Goal: Transaction & Acquisition: Purchase product/service

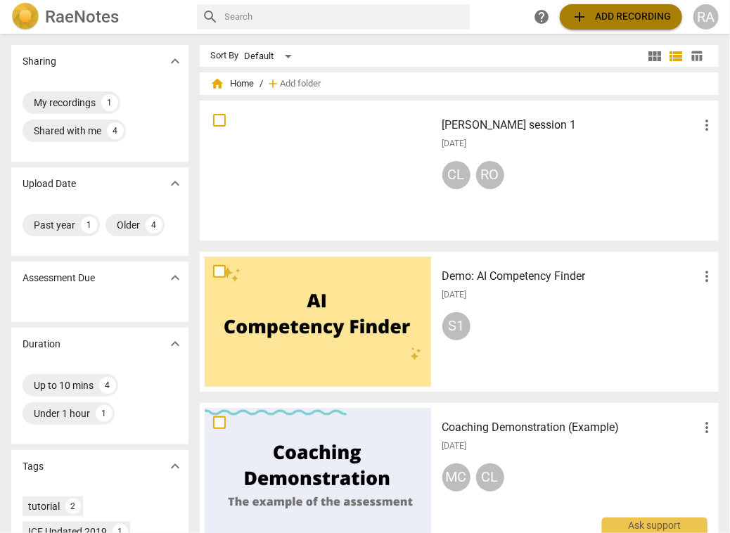
click at [617, 21] on span "add Add recording" at bounding box center [621, 16] width 100 height 17
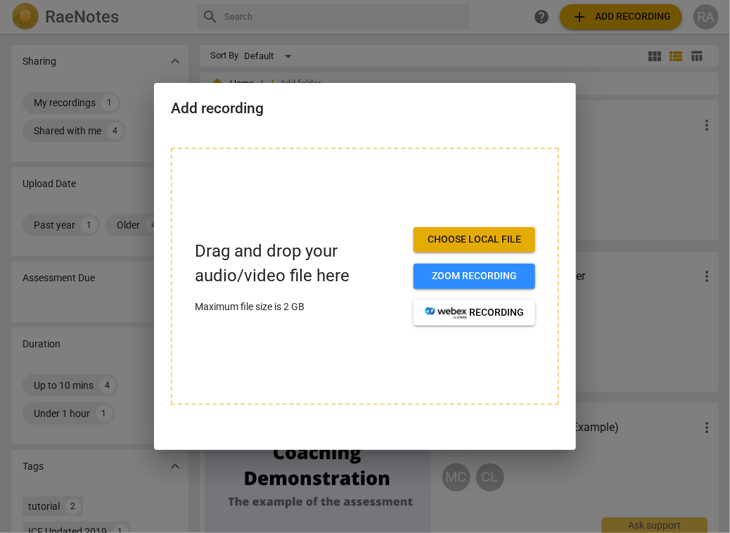
click at [369, 313] on p "Maximum file size is 2 GB" at bounding box center [298, 307] width 207 height 15
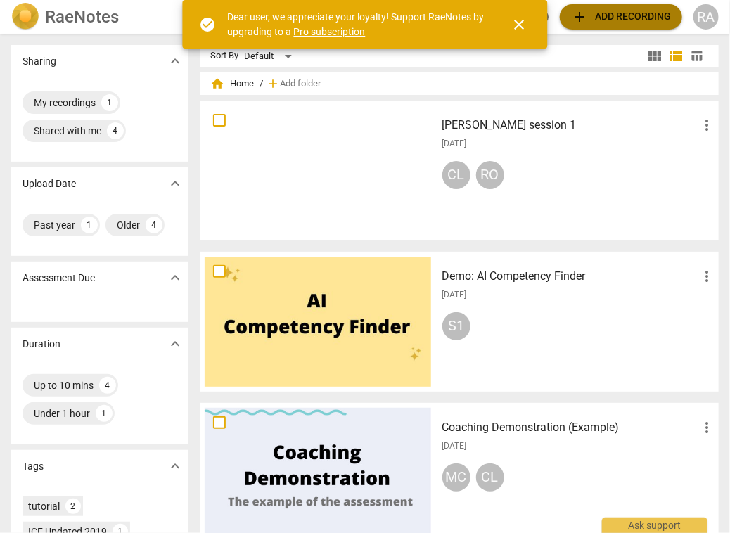
click at [619, 17] on span "add Add recording" at bounding box center [621, 16] width 100 height 17
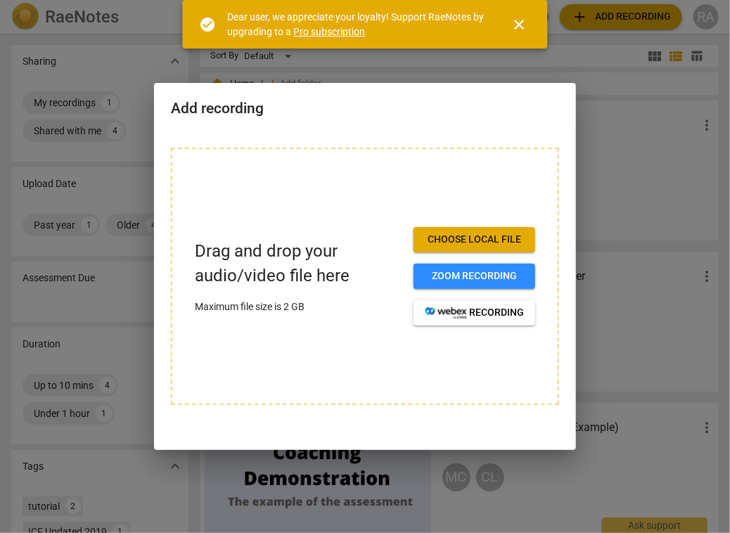
click at [520, 21] on span "close" at bounding box center [519, 24] width 17 height 17
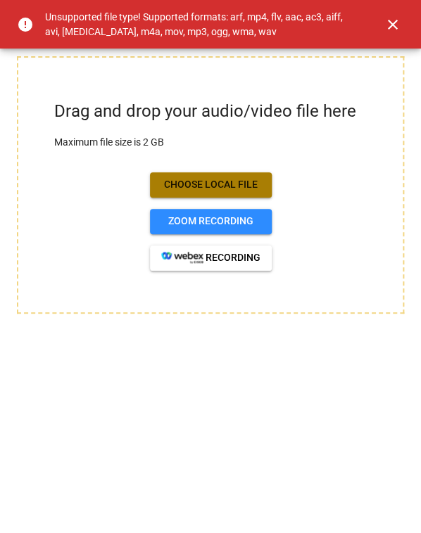
click at [231, 180] on span "Choose local file" at bounding box center [210, 185] width 99 height 14
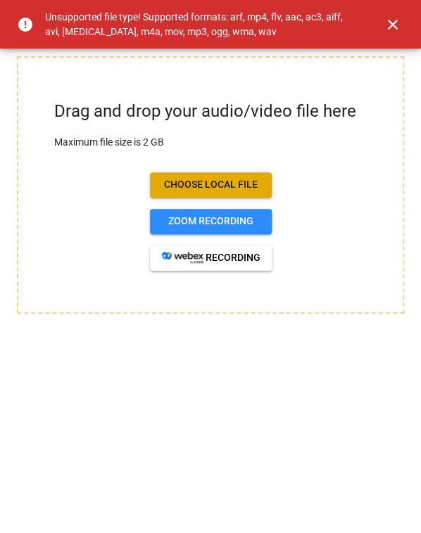
click at [393, 23] on span "close" at bounding box center [392, 24] width 17 height 17
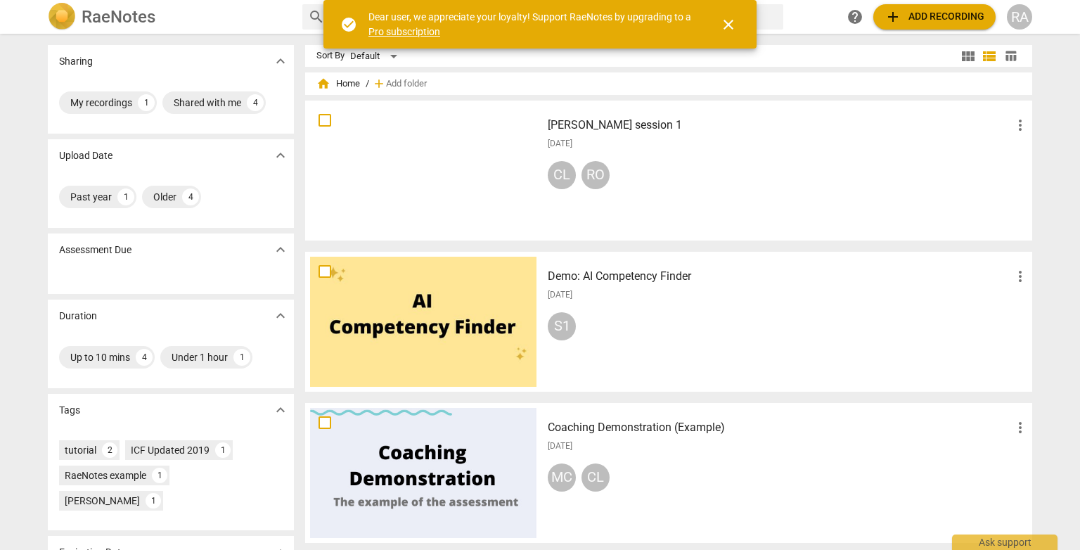
click at [420, 24] on span "add Add recording" at bounding box center [935, 16] width 100 height 17
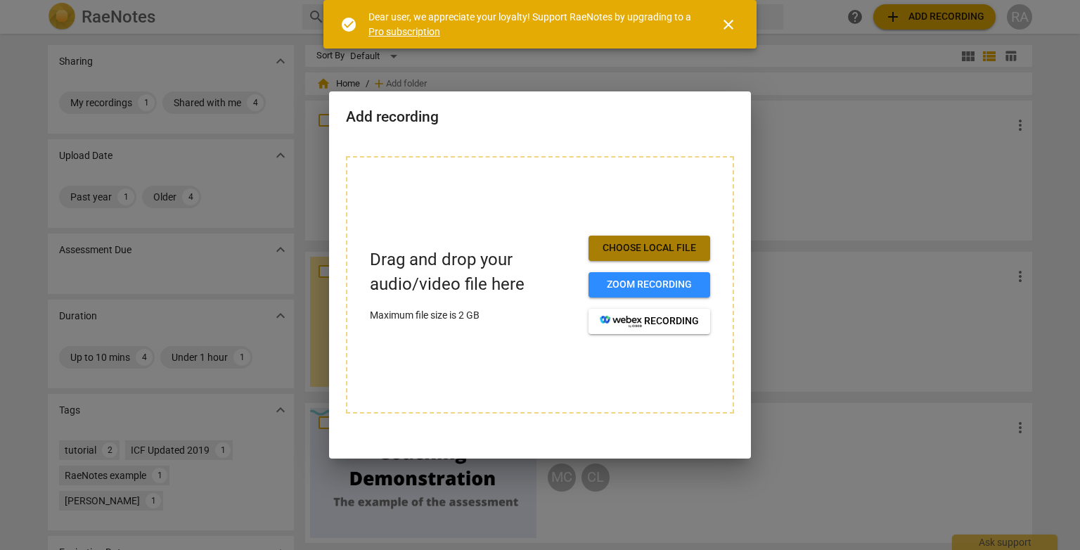
click at [420, 243] on span "Choose local file" at bounding box center [649, 248] width 99 height 14
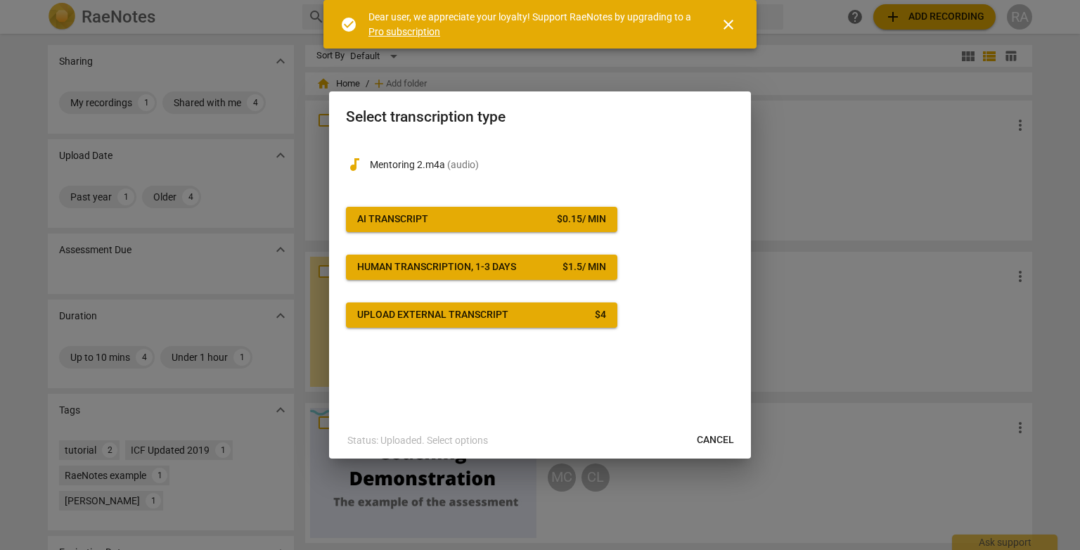
click at [420, 440] on span "Cancel" at bounding box center [715, 440] width 37 height 14
click at [420, 293] on div at bounding box center [540, 275] width 1080 height 550
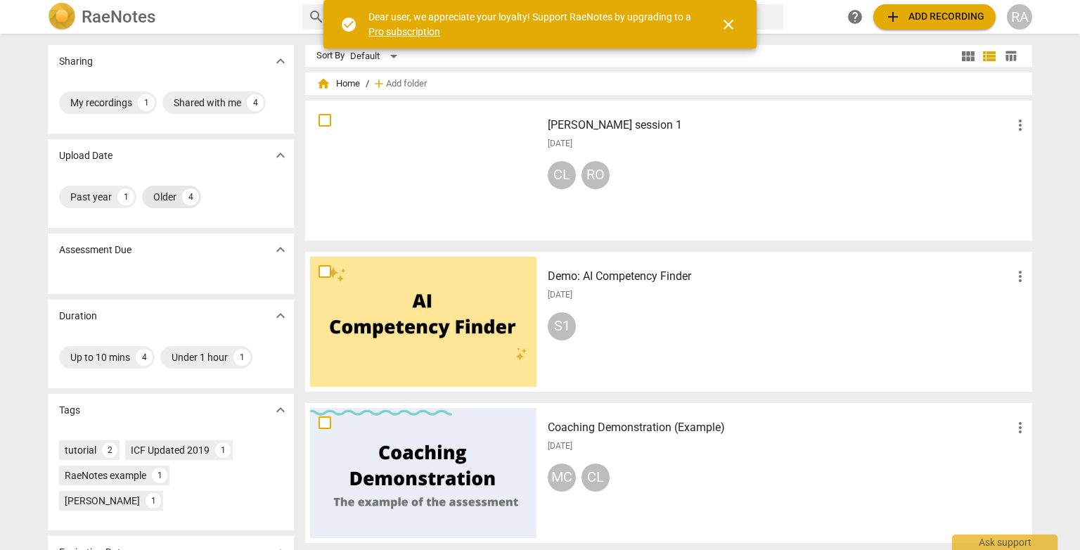
click at [178, 198] on div "Older 4" at bounding box center [171, 197] width 59 height 23
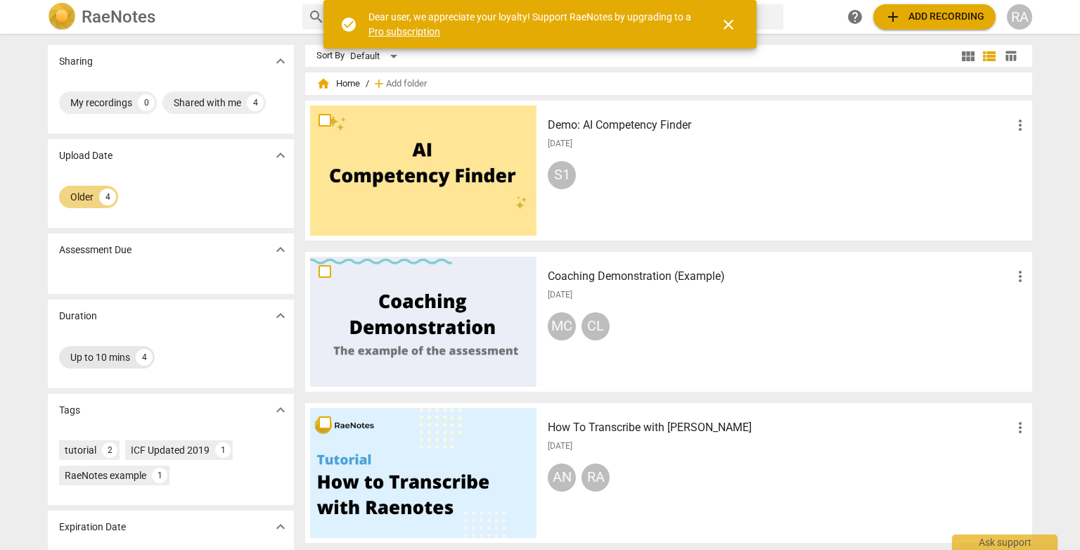
click at [122, 359] on div "Up to 10 mins" at bounding box center [100, 357] width 60 height 14
click at [181, 98] on div "Shared with me" at bounding box center [208, 103] width 68 height 14
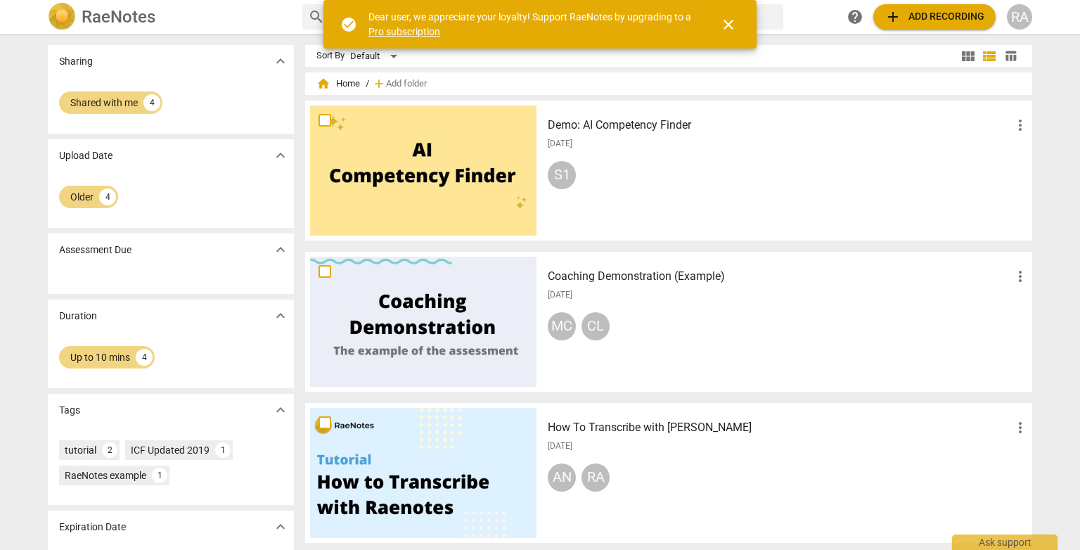
click at [279, 158] on span "expand_more" at bounding box center [280, 155] width 17 height 17
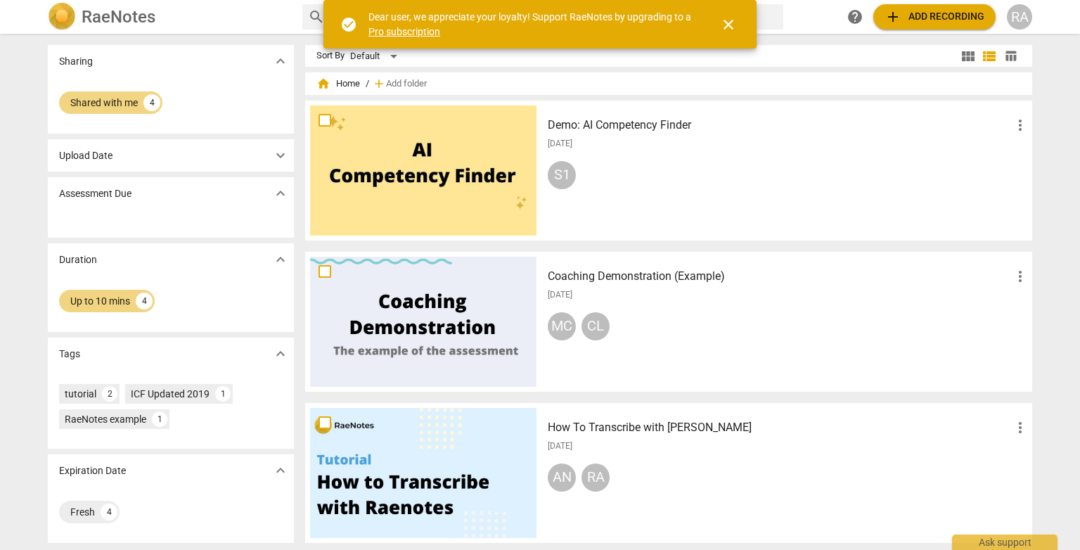
click at [273, 260] on span "expand_more" at bounding box center [280, 259] width 17 height 17
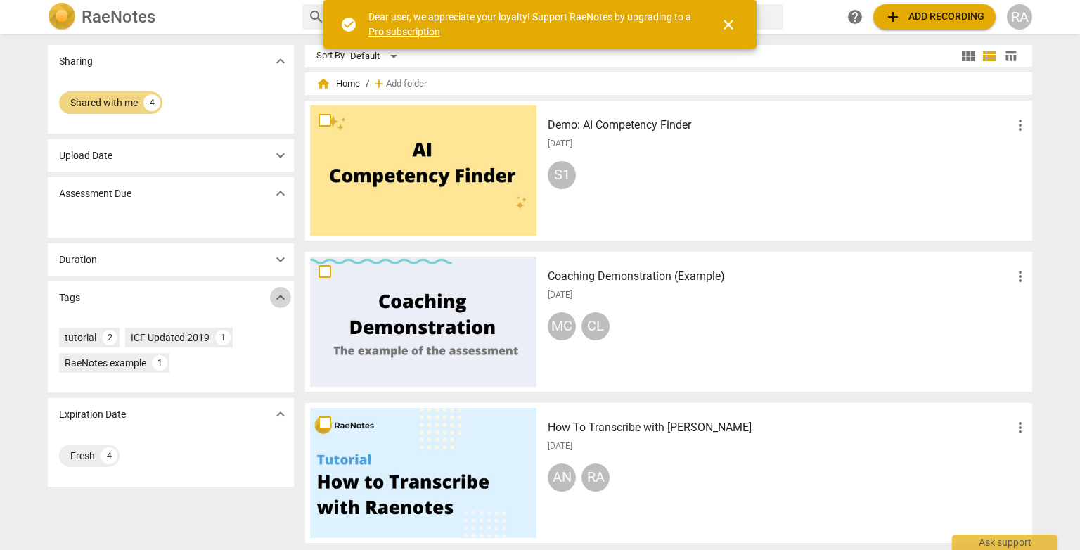
click at [282, 297] on span "expand_more" at bounding box center [280, 297] width 17 height 17
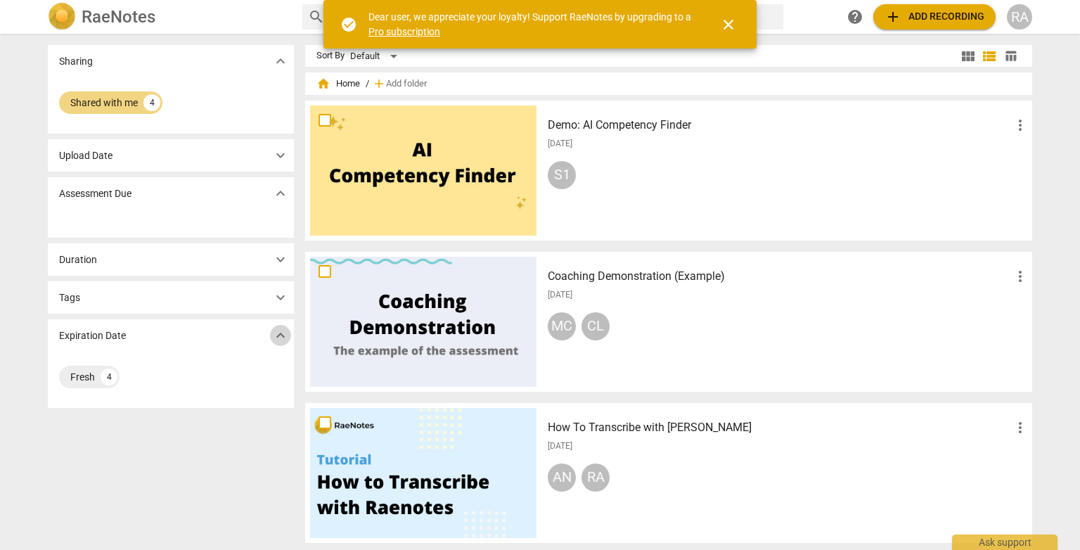
click at [281, 341] on span "expand_more" at bounding box center [280, 335] width 17 height 17
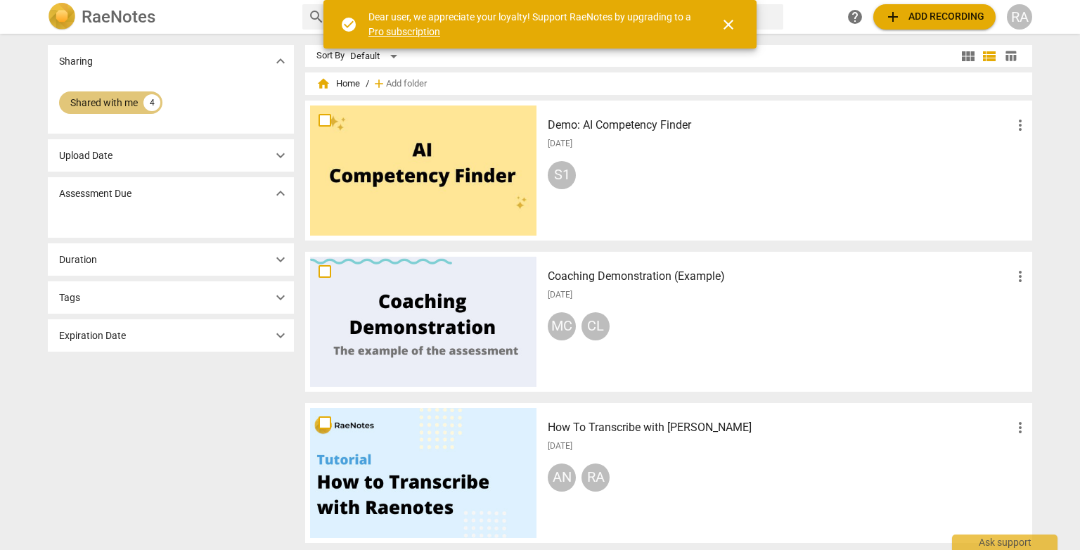
click at [118, 98] on div "Shared with me" at bounding box center [104, 103] width 68 height 14
click at [110, 104] on div "My recordings" at bounding box center [101, 103] width 62 height 14
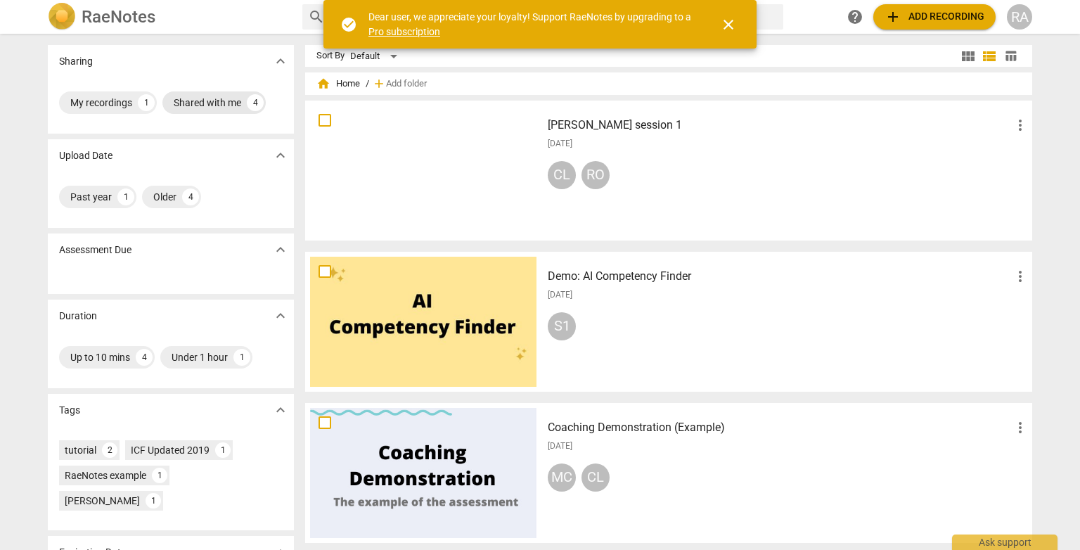
click at [227, 101] on div "Shared with me" at bounding box center [208, 103] width 68 height 14
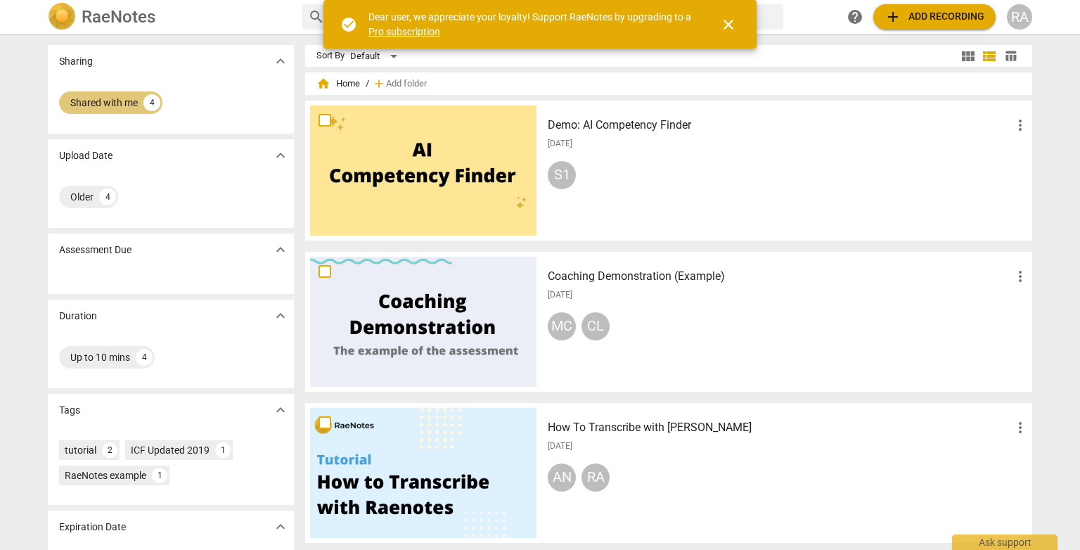
click at [89, 106] on div "Shared with me" at bounding box center [104, 103] width 68 height 14
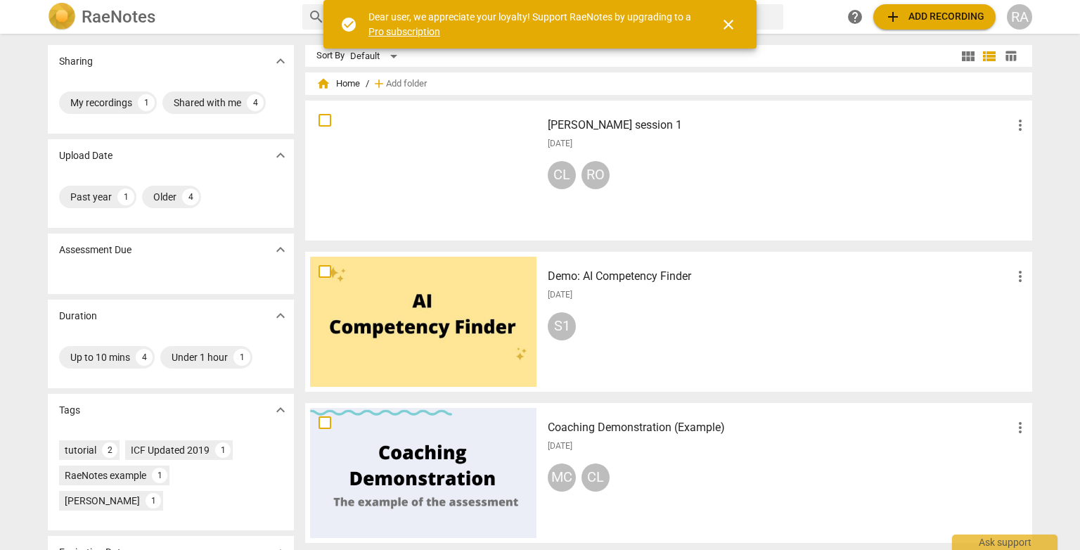
click at [738, 172] on div "CL RO" at bounding box center [788, 178] width 481 height 34
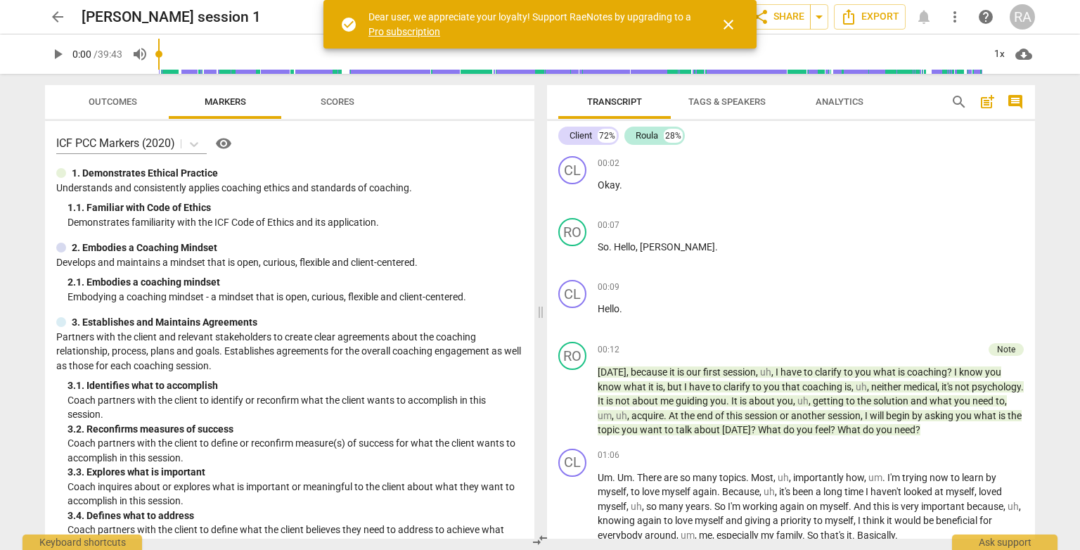
click at [727, 101] on span "Tags & Speakers" at bounding box center [727, 101] width 77 height 11
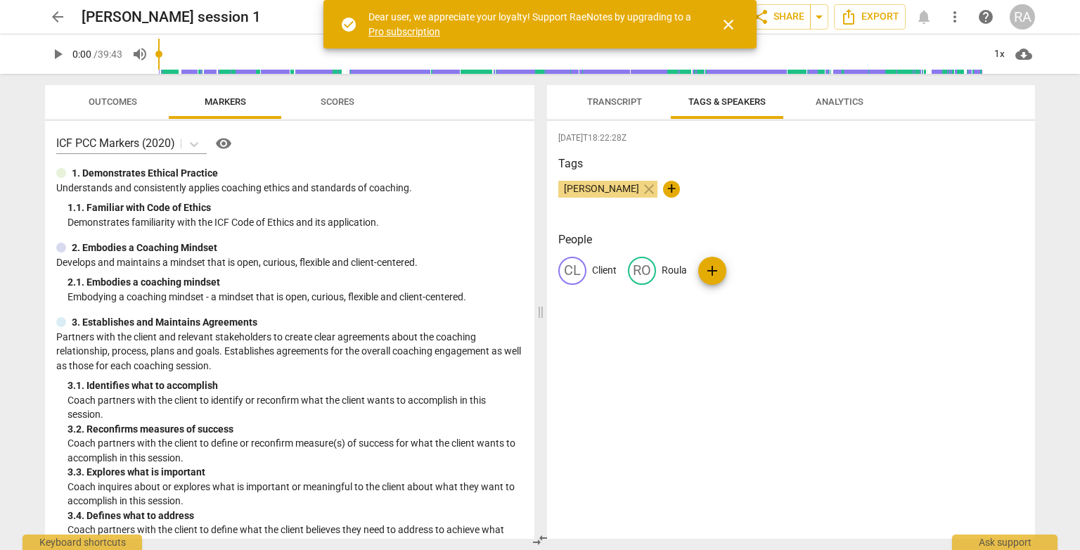
click at [729, 27] on span "close" at bounding box center [728, 24] width 17 height 17
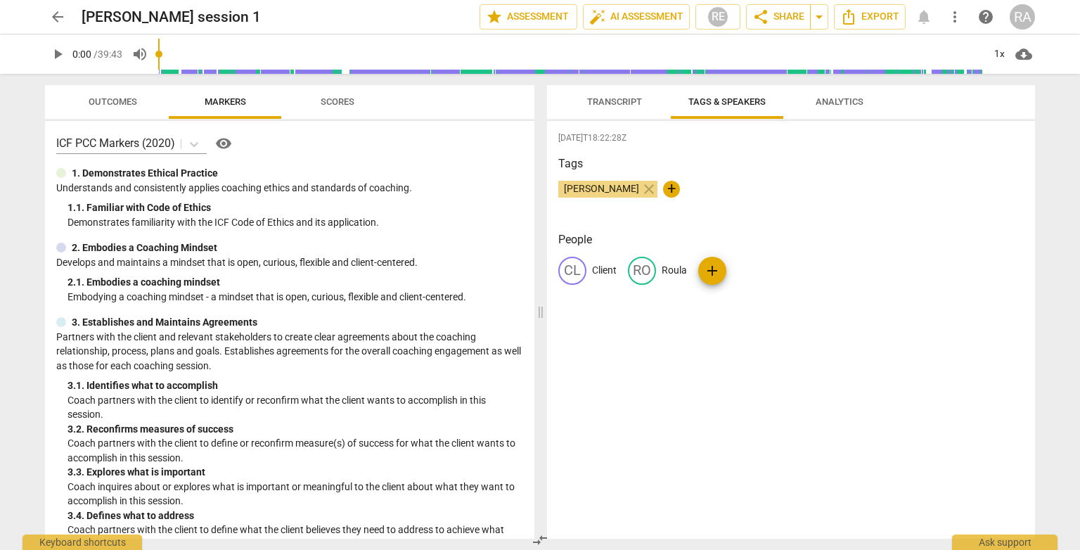
click at [827, 96] on span "Analytics" at bounding box center [840, 101] width 48 height 11
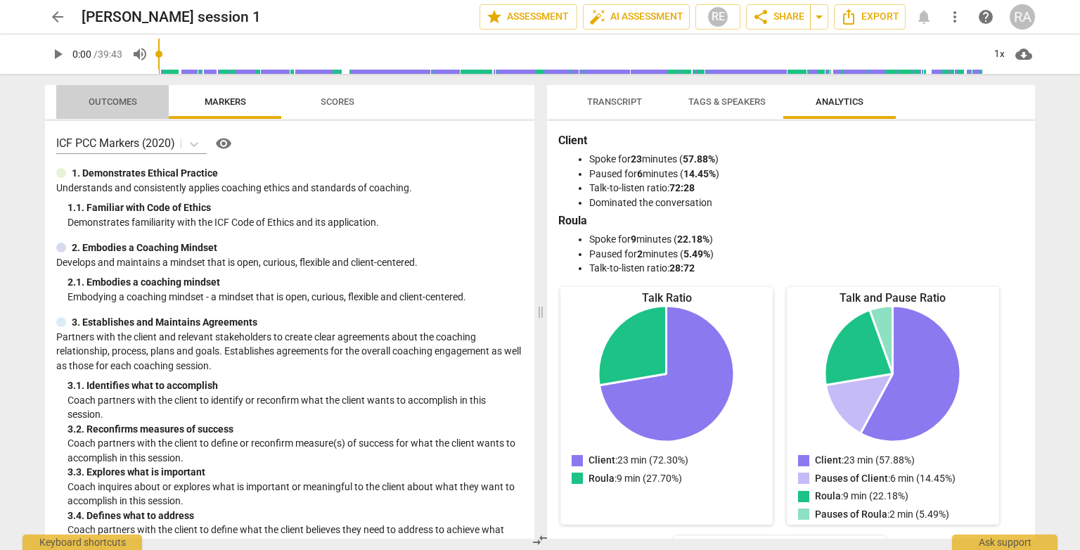
click at [120, 108] on span "Outcomes" at bounding box center [113, 102] width 82 height 19
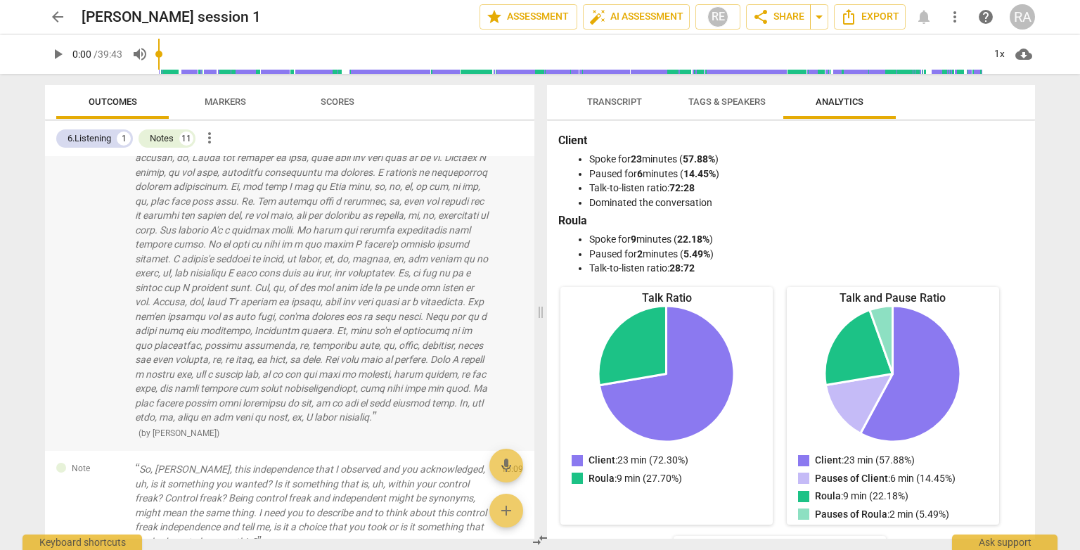
scroll to position [352, 0]
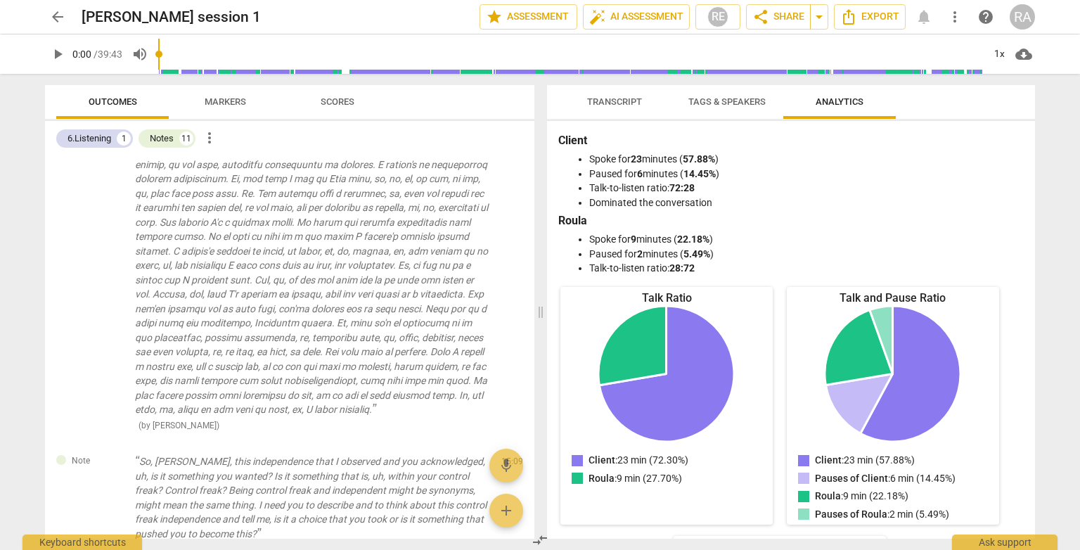
click at [345, 101] on span "Scores" at bounding box center [338, 101] width 34 height 11
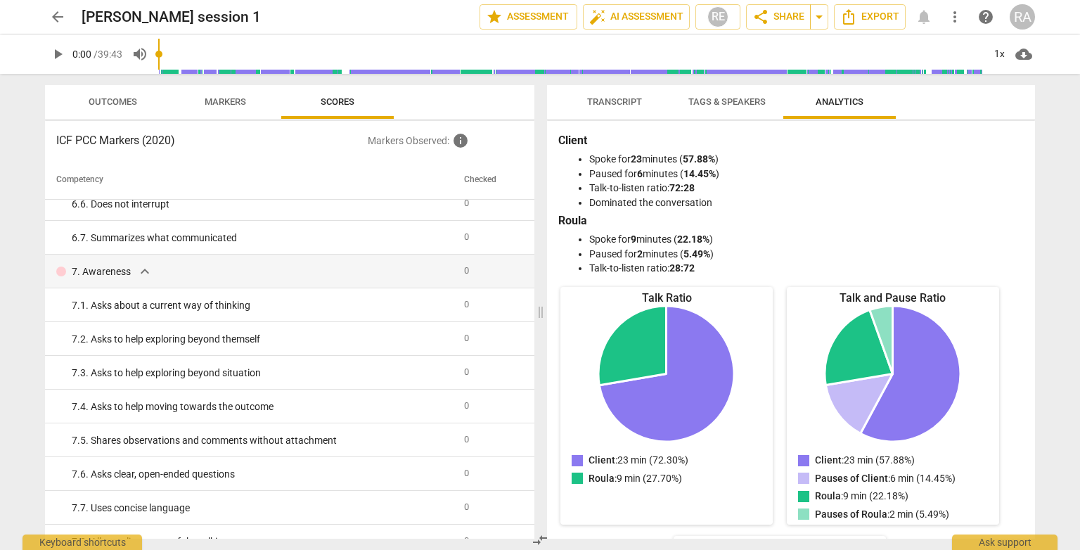
scroll to position [1055, 0]
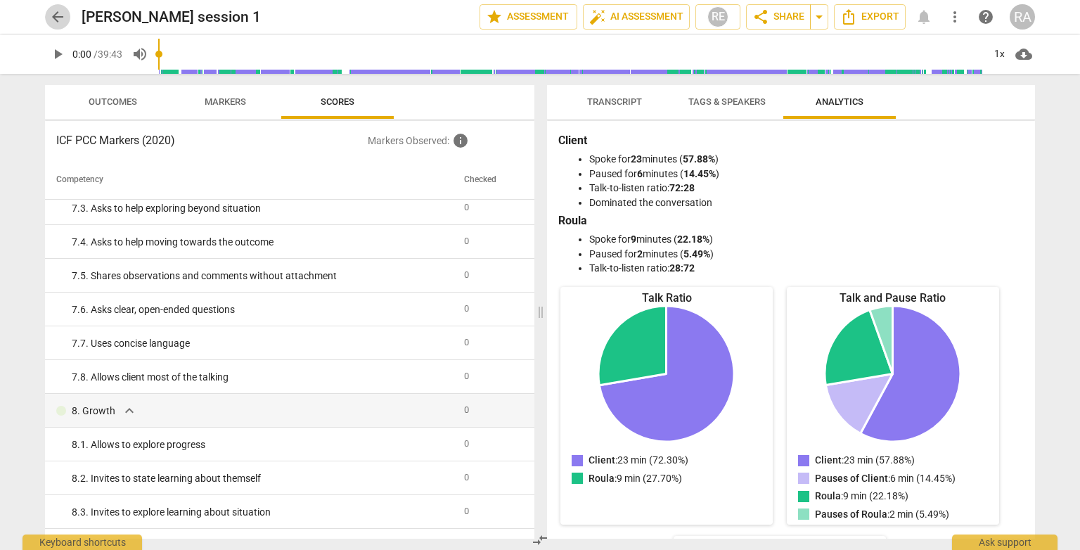
click at [54, 18] on span "arrow_back" at bounding box center [57, 16] width 17 height 17
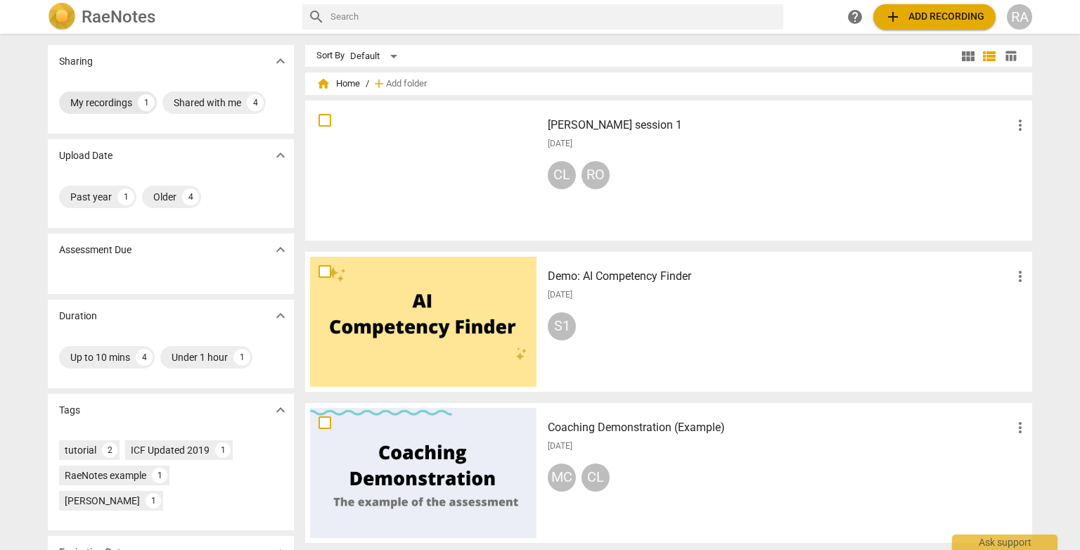
click at [124, 106] on div "My recordings" at bounding box center [101, 103] width 62 height 14
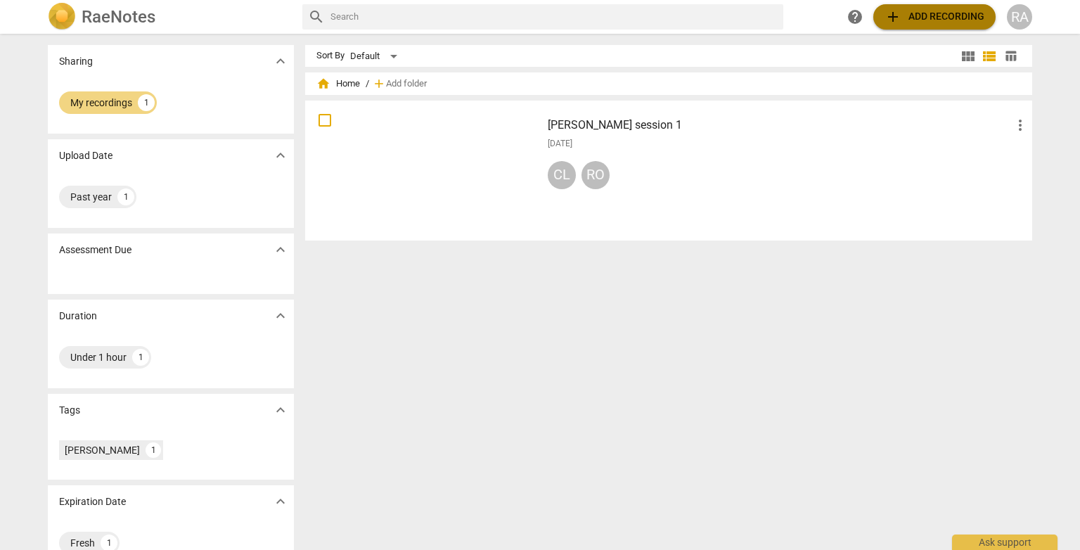
click at [926, 16] on span "add Add recording" at bounding box center [935, 16] width 100 height 17
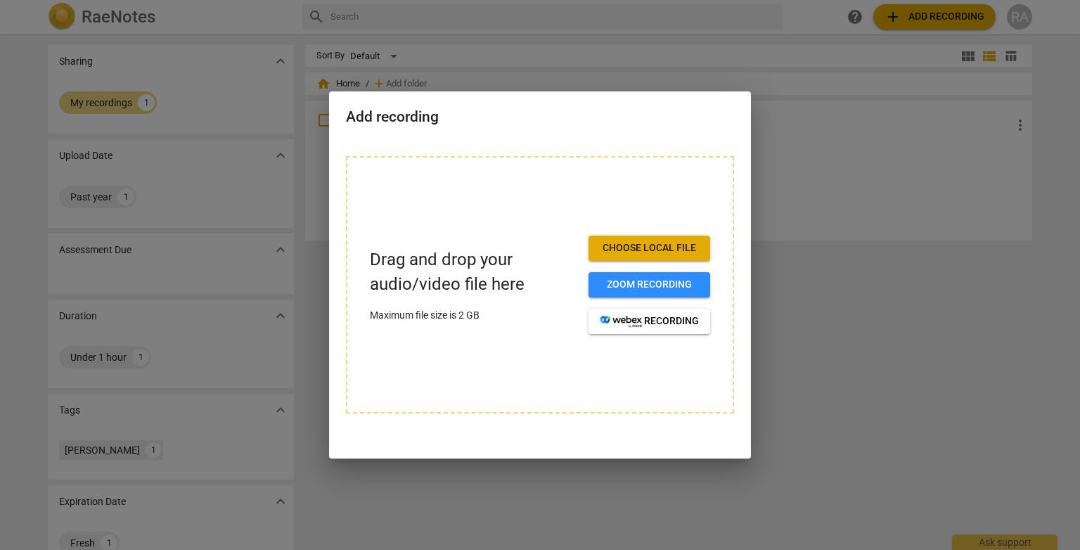
click at [655, 250] on span "Choose local file" at bounding box center [649, 248] width 99 height 14
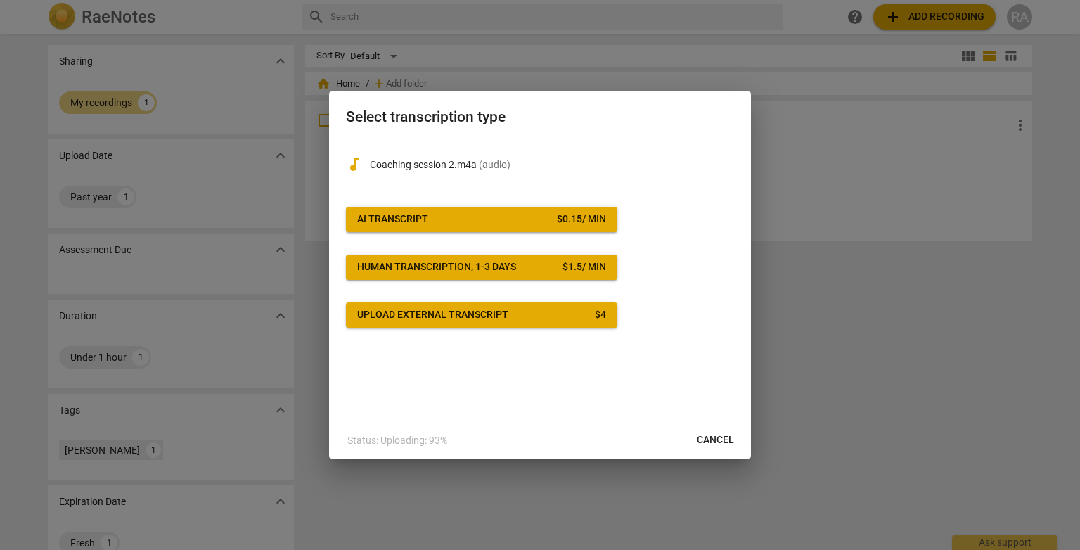
click at [535, 215] on span "AI Transcript $ 0.15 / min" at bounding box center [481, 219] width 249 height 14
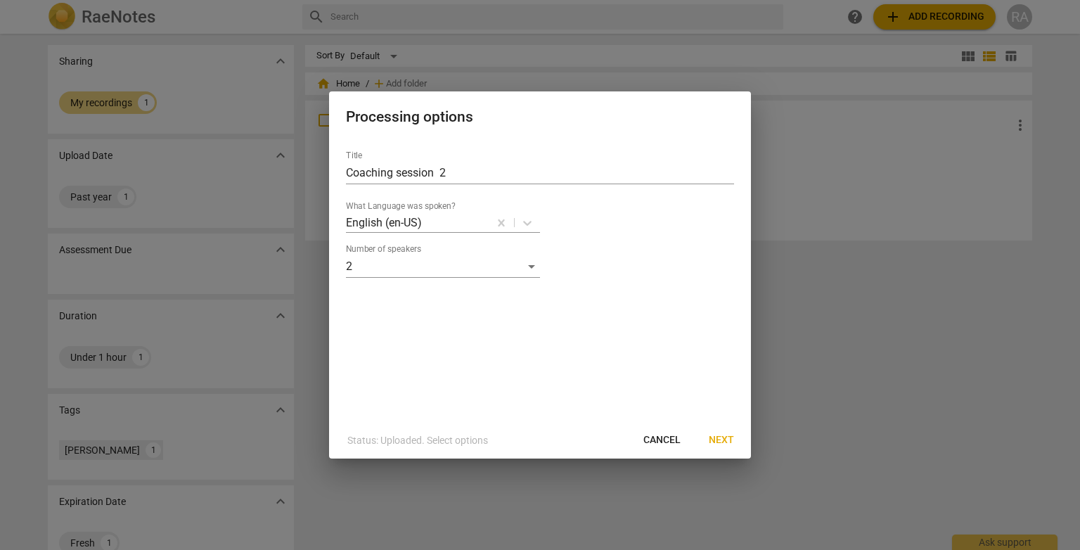
click at [717, 440] on span "Next" at bounding box center [721, 440] width 25 height 14
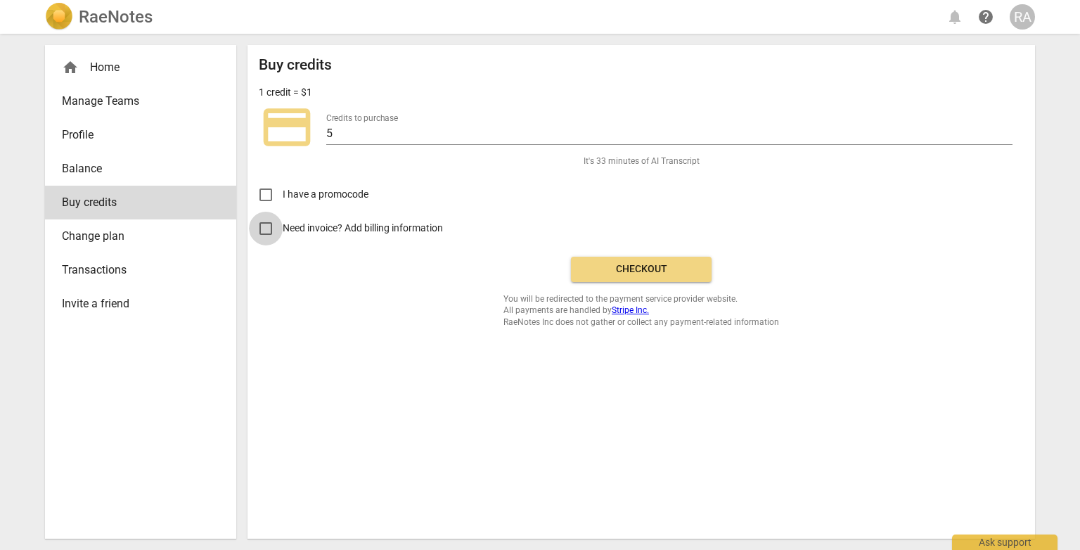
click at [267, 226] on input "Need invoice? Add billing information" at bounding box center [266, 229] width 34 height 34
checkbox input "true"
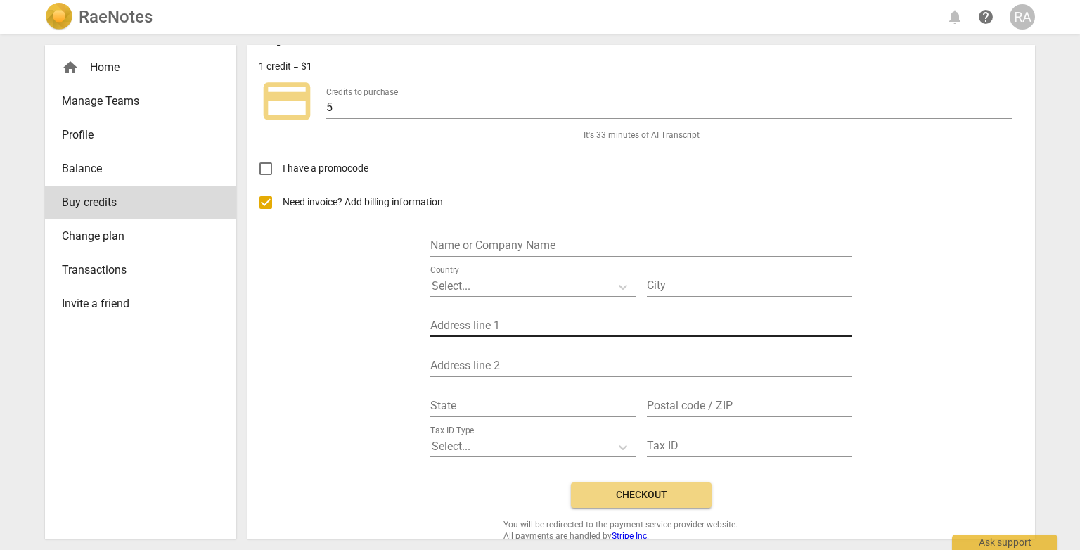
scroll to position [51, 0]
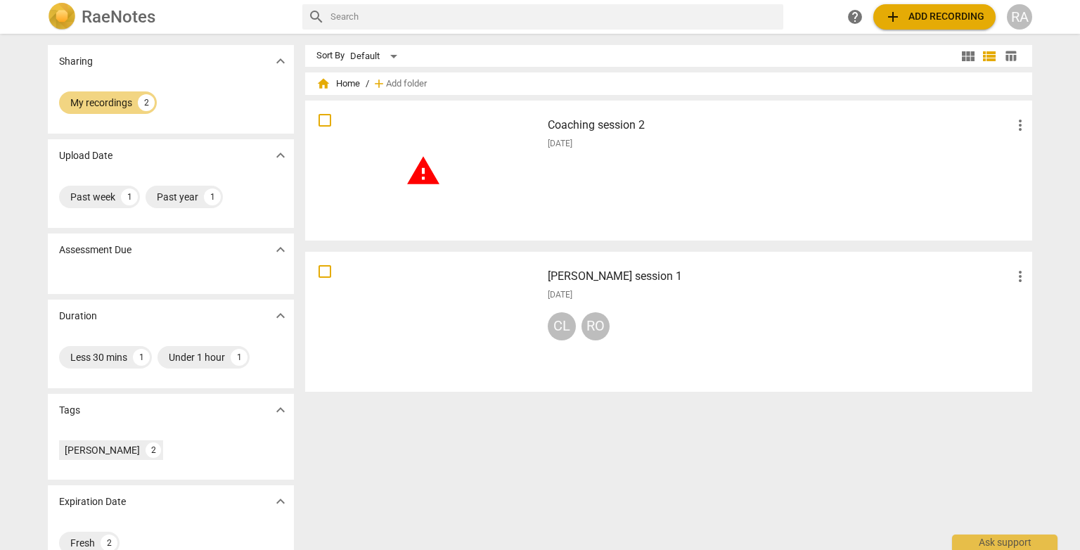
click at [477, 191] on div "warning" at bounding box center [423, 170] width 226 height 130
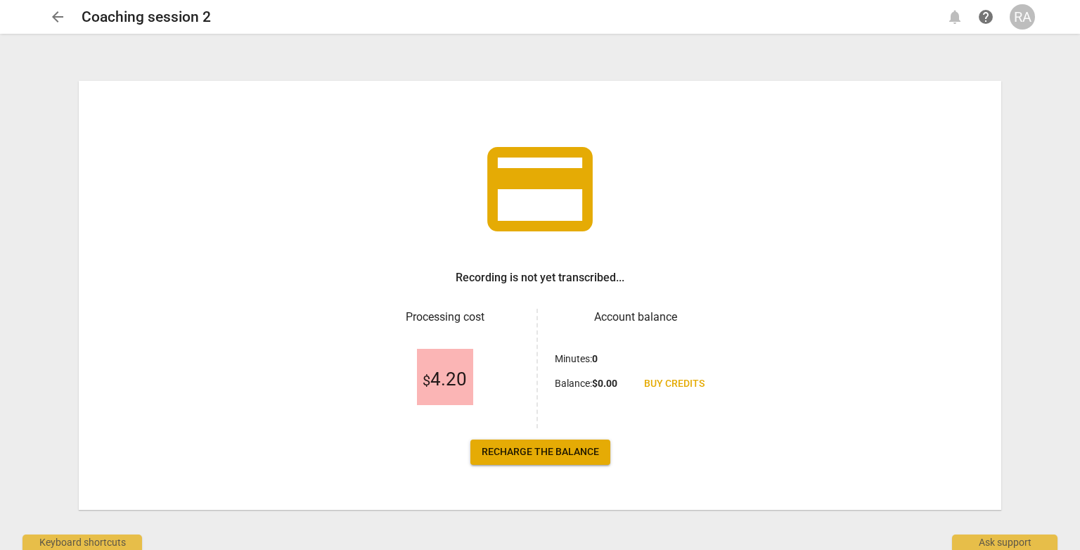
click at [555, 453] on span "Recharge the balance" at bounding box center [540, 452] width 117 height 14
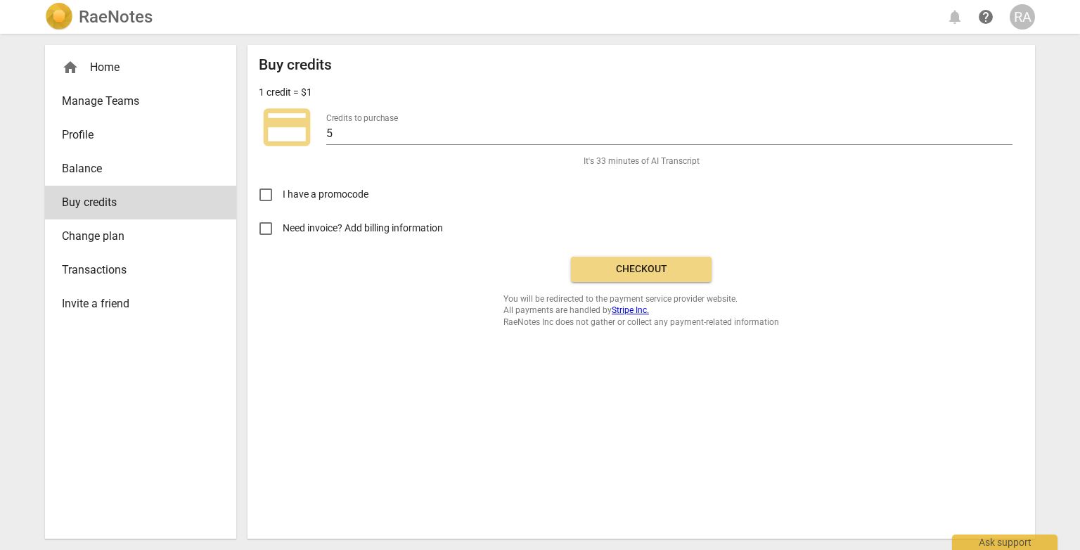
click at [98, 134] on span "Profile" at bounding box center [135, 135] width 146 height 17
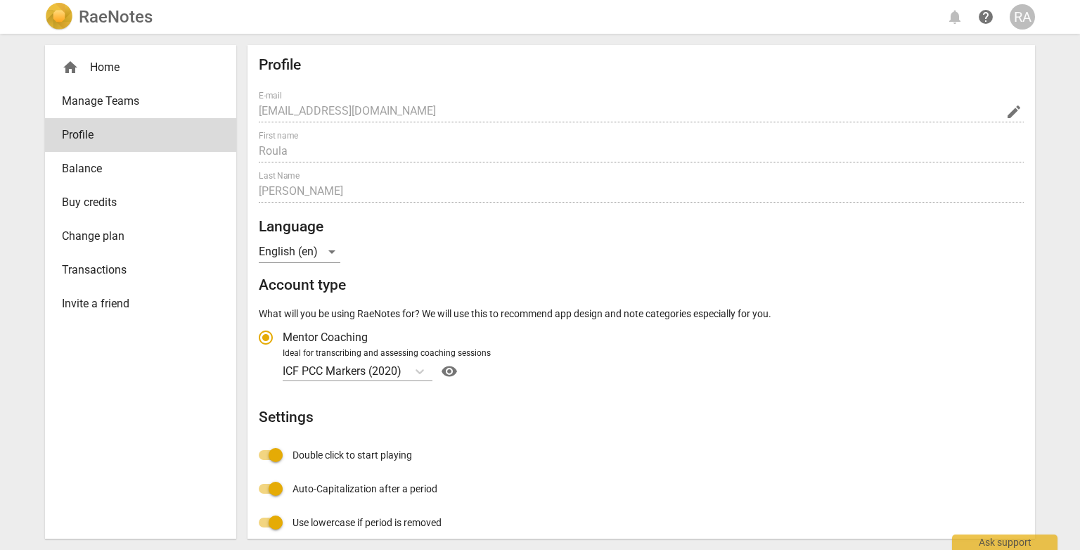
radio input "false"
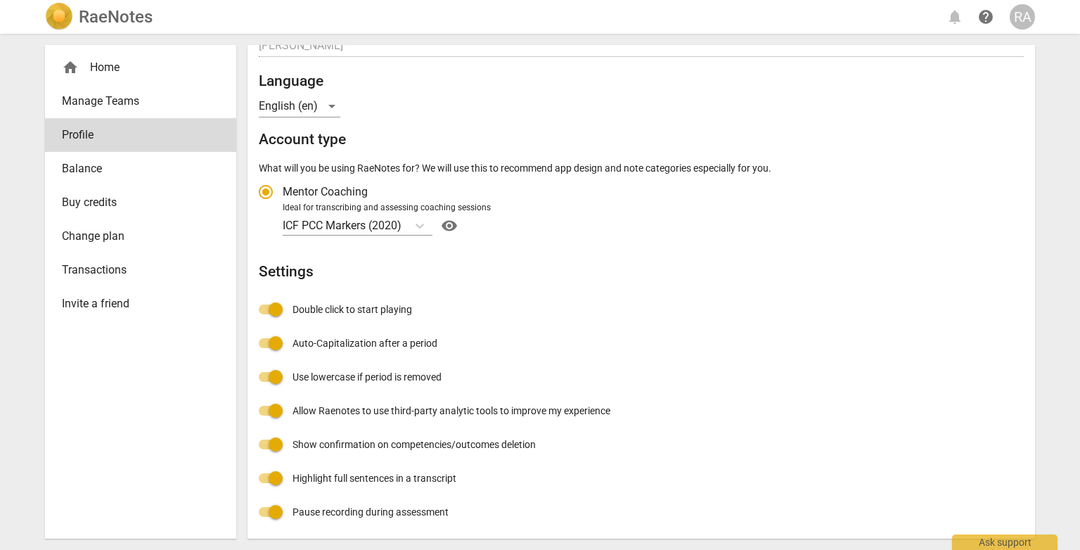
scroll to position [146, 0]
click at [115, 174] on span "Balance" at bounding box center [135, 168] width 146 height 17
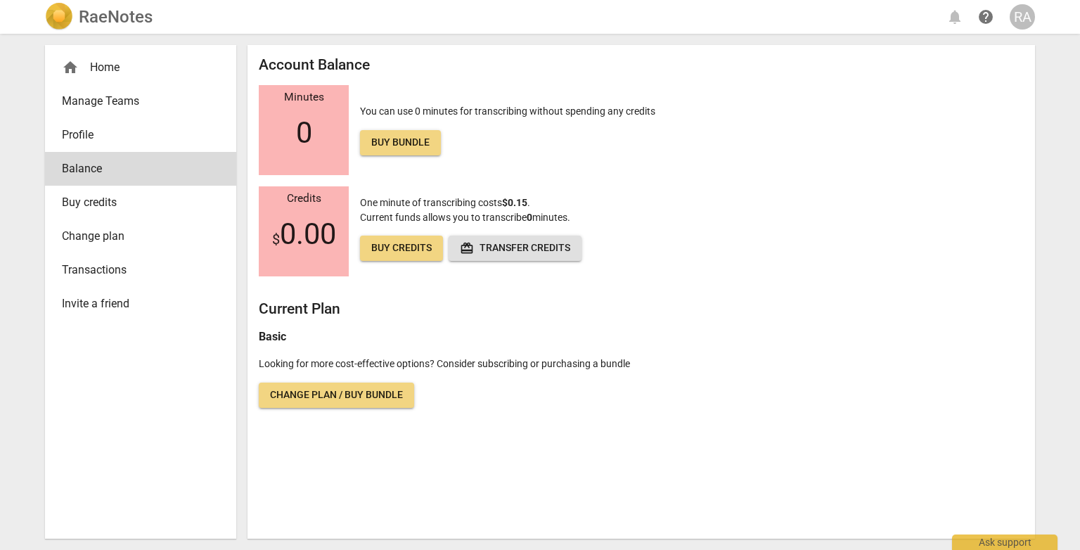
click at [121, 206] on span "Buy credits" at bounding box center [135, 202] width 146 height 17
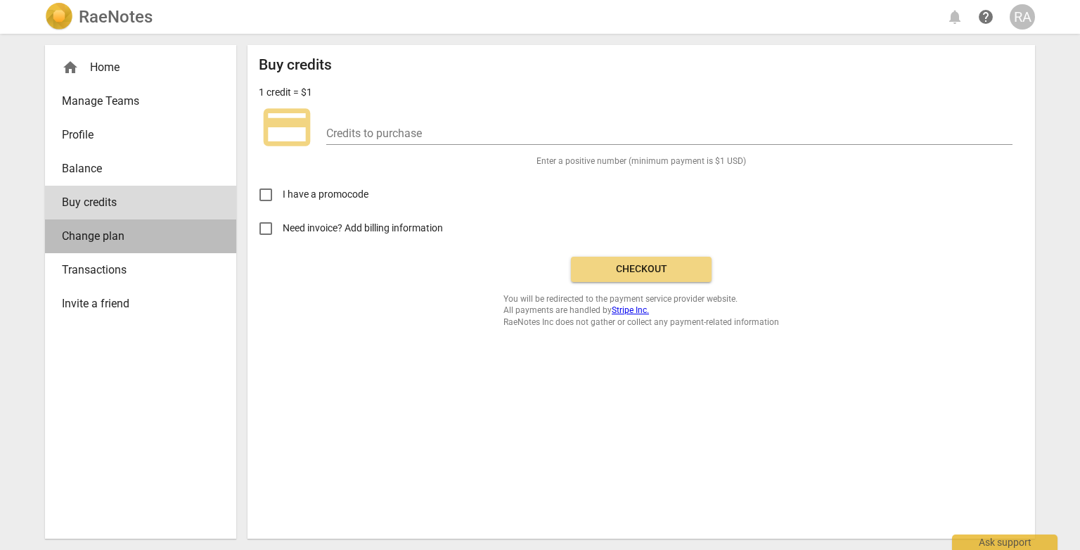
click at [124, 239] on span "Change plan" at bounding box center [135, 236] width 146 height 17
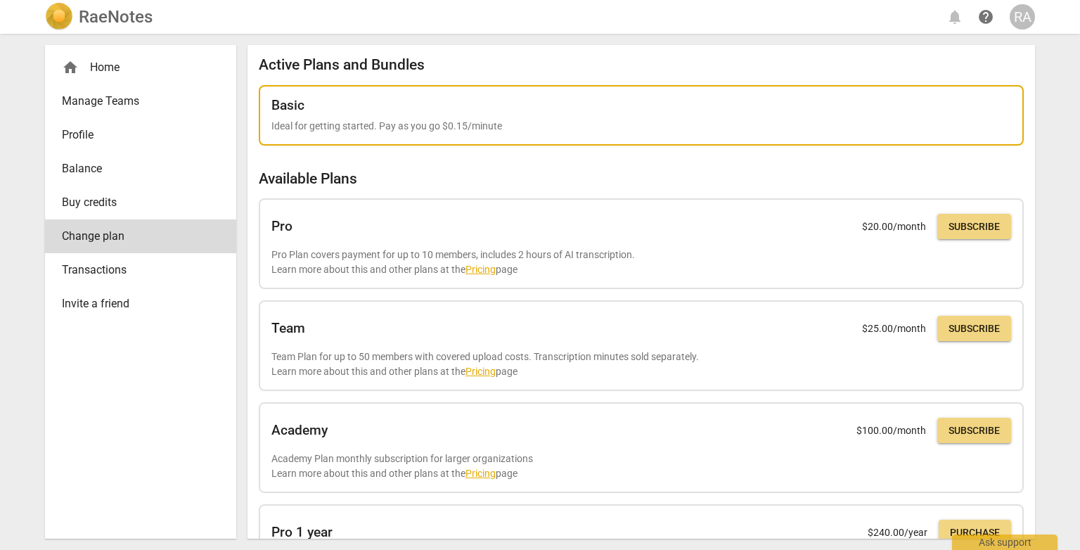
click at [478, 115] on div "Basic Ideal for getting started. Pay as you go $0.15/minute" at bounding box center [641, 116] width 740 height 36
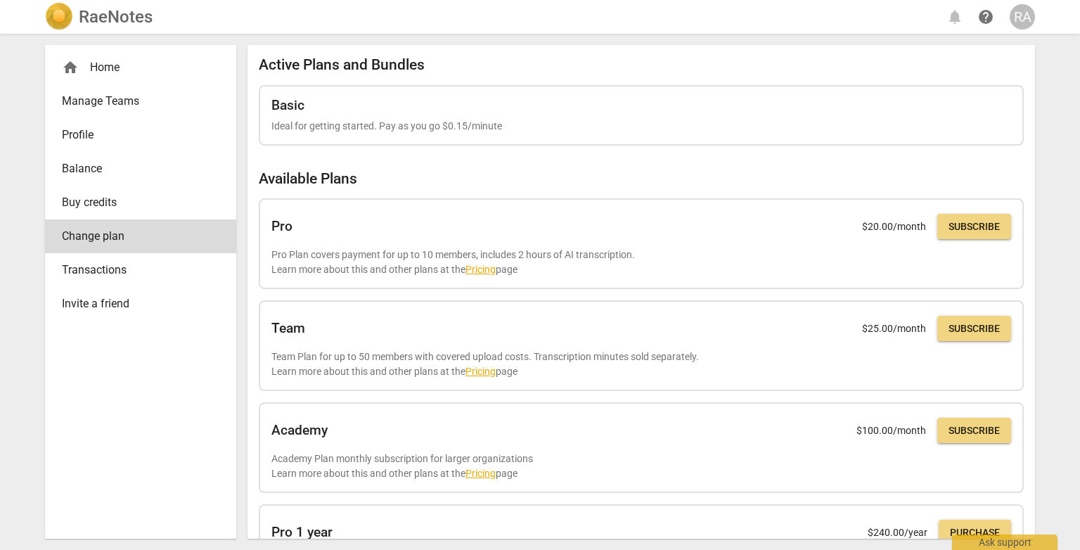
click at [125, 274] on span "Transactions" at bounding box center [135, 270] width 146 height 17
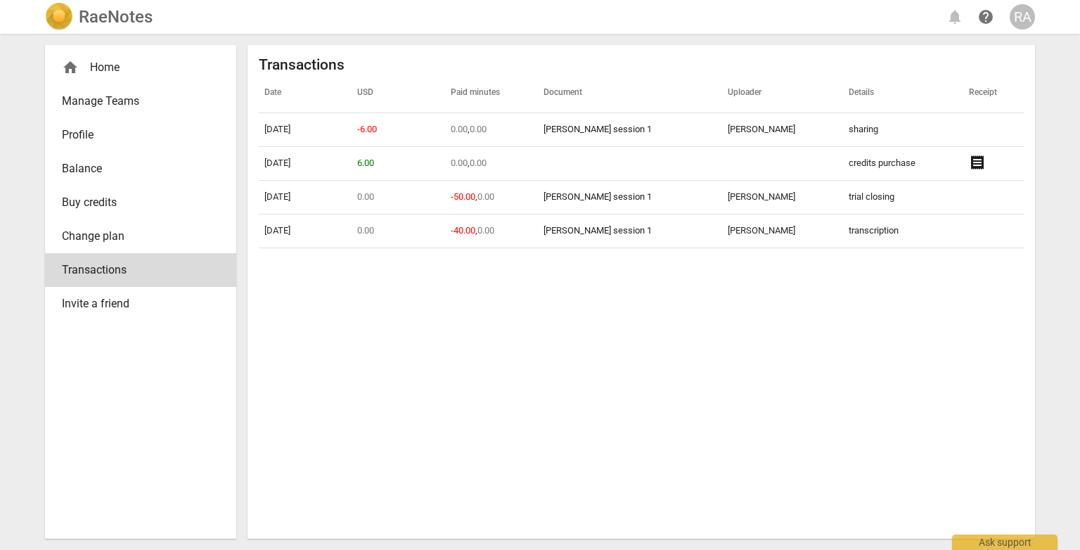
click at [115, 141] on span "Profile" at bounding box center [135, 135] width 146 height 17
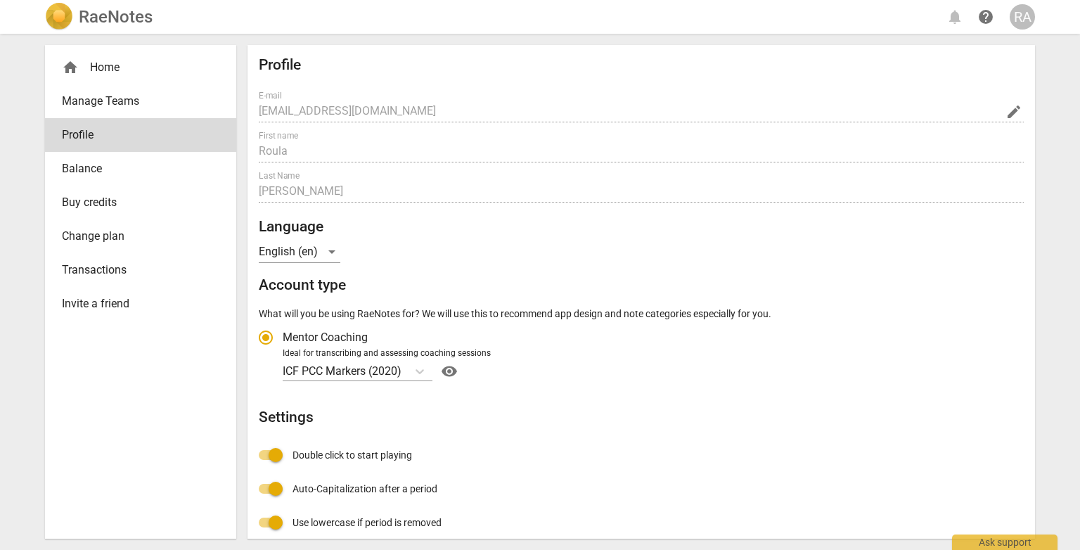
radio input "false"
click at [117, 108] on span "Manage Teams" at bounding box center [135, 101] width 146 height 17
